Goal: Task Accomplishment & Management: Manage account settings

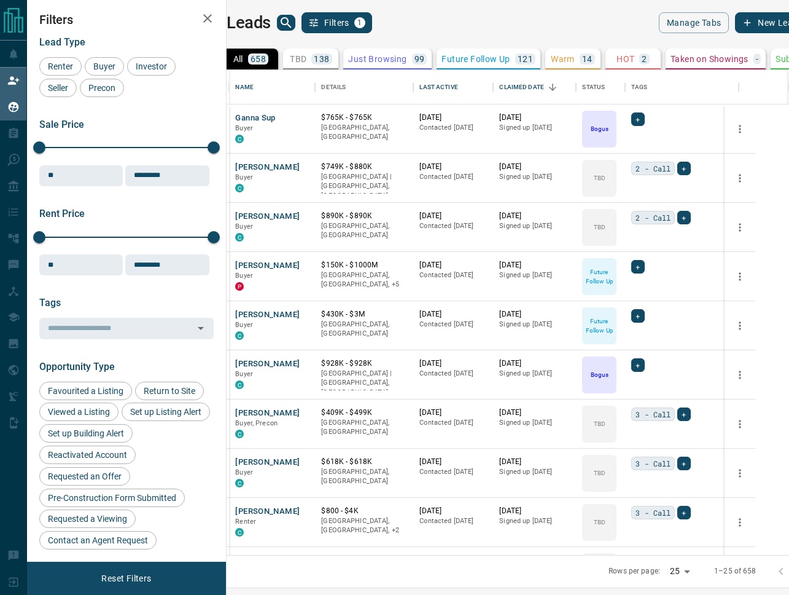
scroll to position [485, 557]
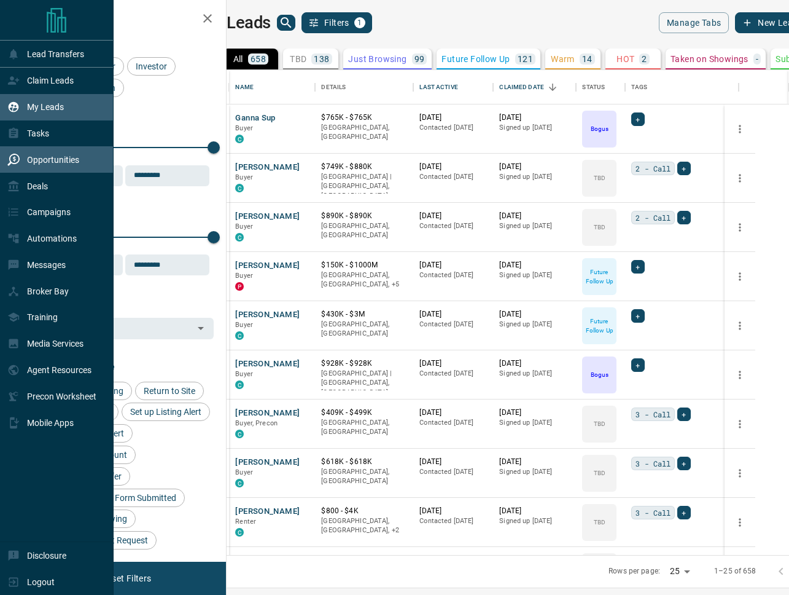
click at [60, 162] on p "Opportunities" at bounding box center [53, 160] width 52 height 10
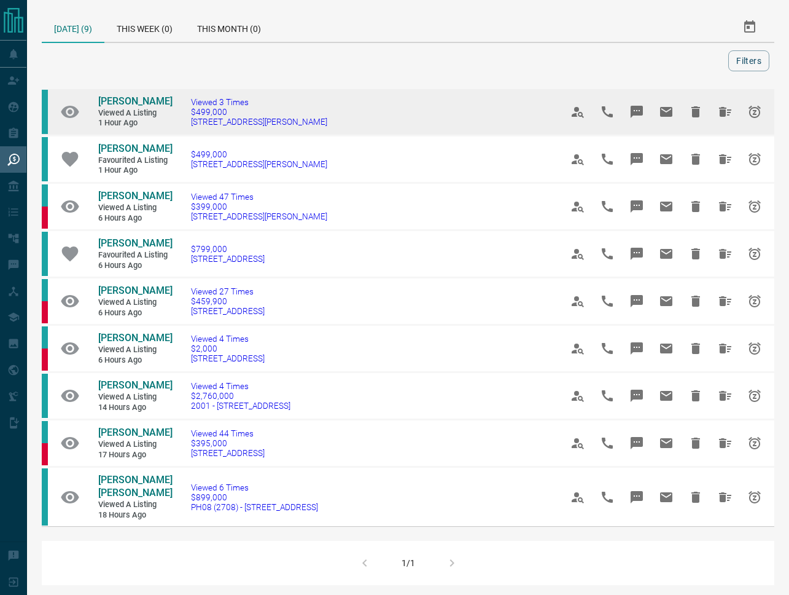
drag, startPoint x: 722, startPoint y: 112, endPoint x: 283, endPoint y: 132, distance: 439.6
click at [296, 134] on tr "[PERSON_NAME] Viewed a Listing 1 hour ago Viewed 3 Times $499,000 [STREET_ADDRE…" at bounding box center [408, 111] width 733 height 47
click at [245, 125] on span "[STREET_ADDRESS][PERSON_NAME]" at bounding box center [259, 122] width 136 height 10
click at [721, 115] on icon "Hide All from Fatana Shah" at bounding box center [725, 112] width 12 height 10
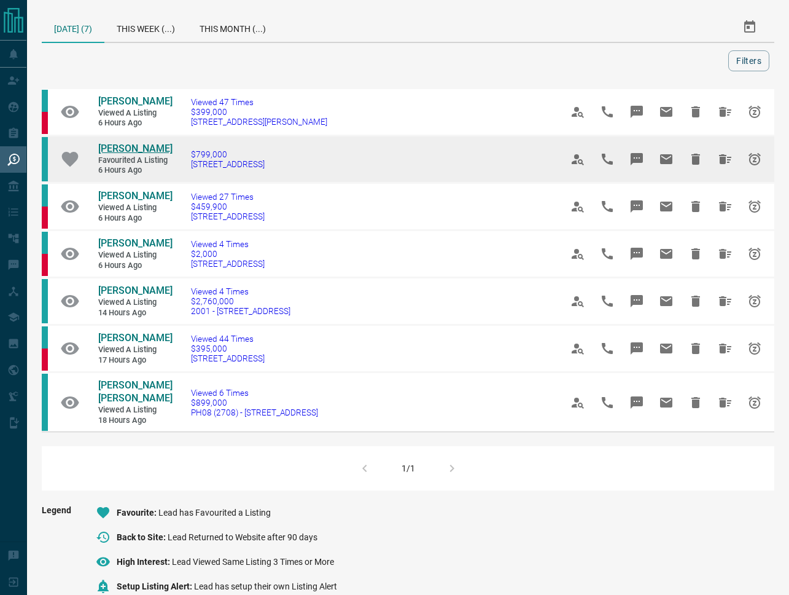
click at [133, 147] on span "[PERSON_NAME]" at bounding box center [135, 149] width 74 height 12
click at [730, 166] on icon "Hide All from Maria Alvarado Garcia" at bounding box center [725, 159] width 15 height 15
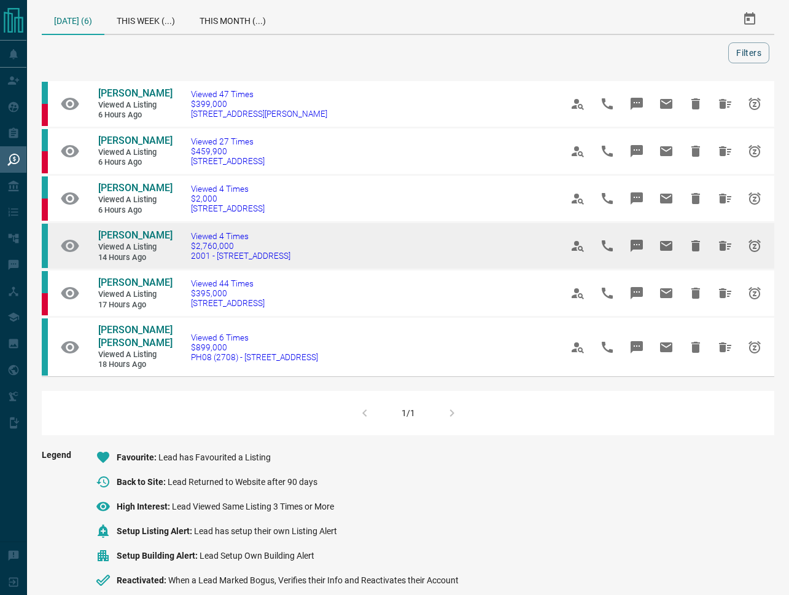
scroll to position [11, 0]
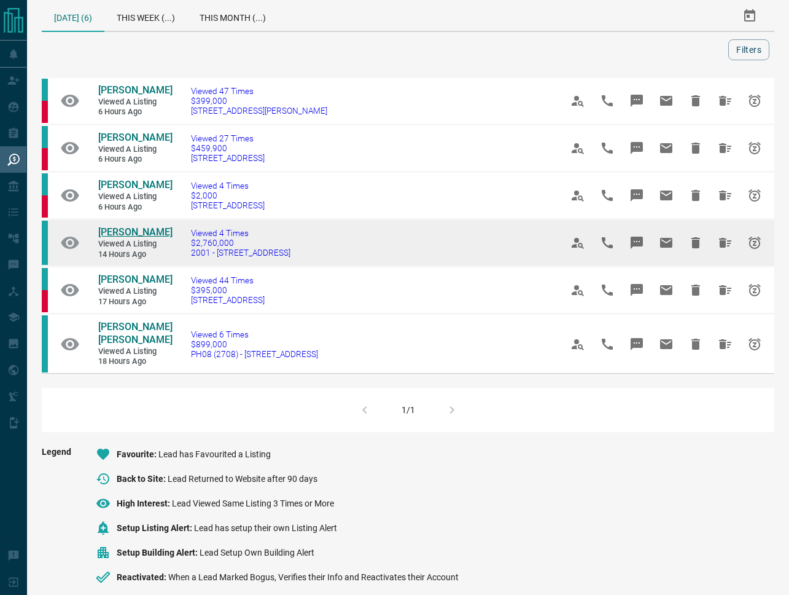
click at [129, 235] on span "[PERSON_NAME]" at bounding box center [135, 232] width 74 height 12
